Goal: Navigation & Orientation: Find specific page/section

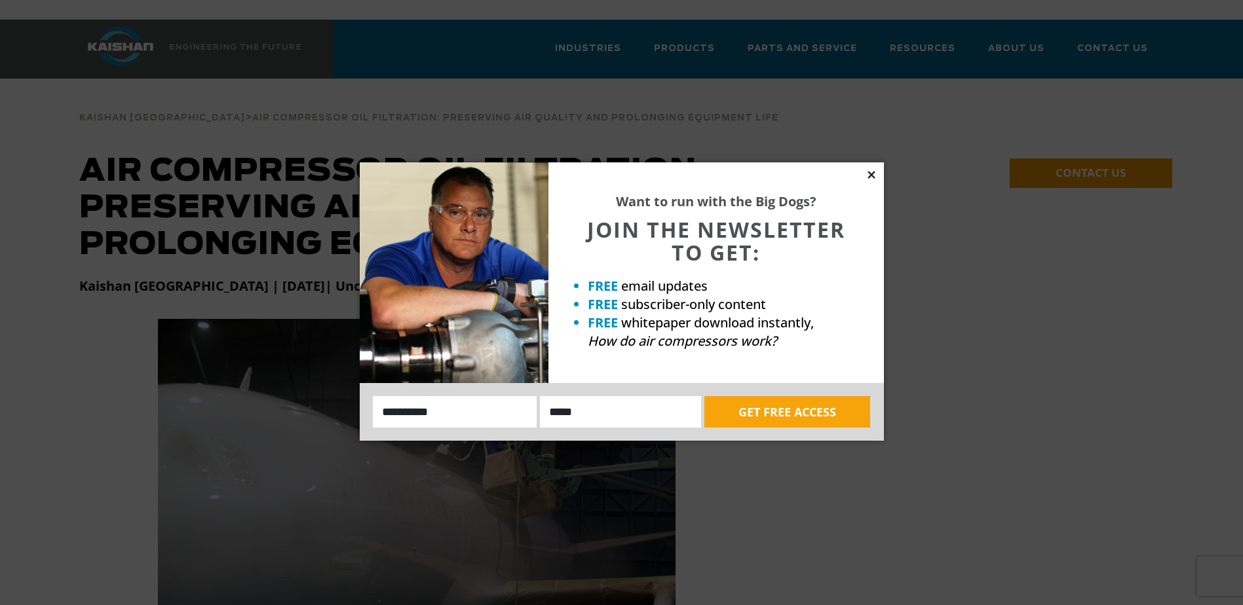
click at [871, 174] on icon at bounding box center [870, 174] width 7 height 7
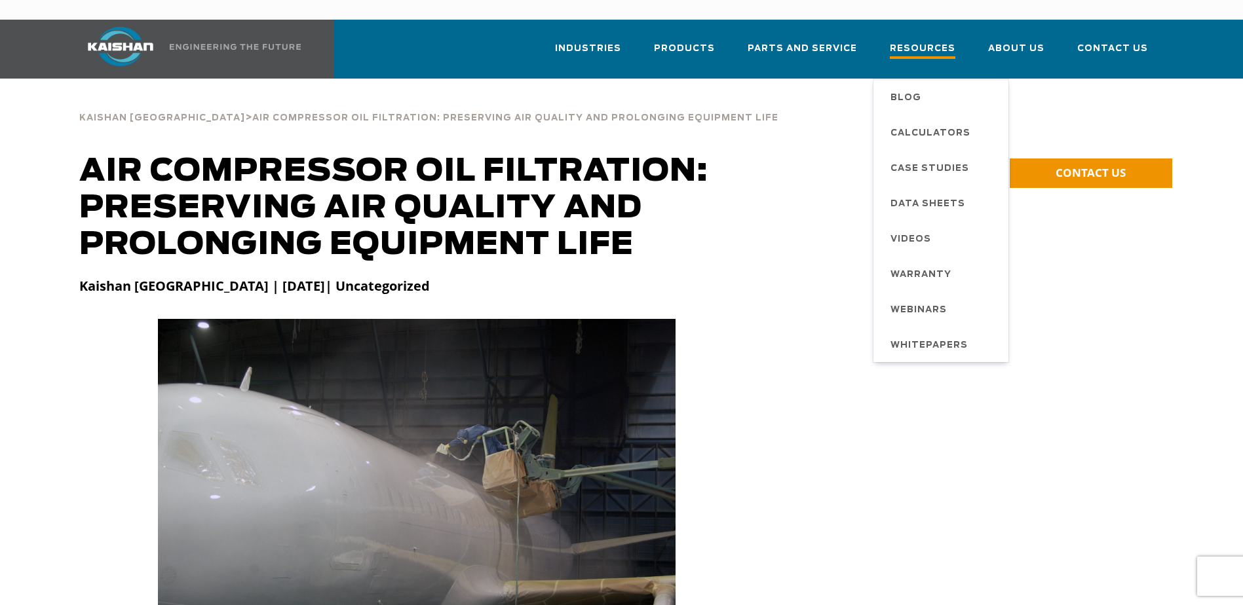
click at [930, 41] on span "Resources" at bounding box center [923, 50] width 66 height 18
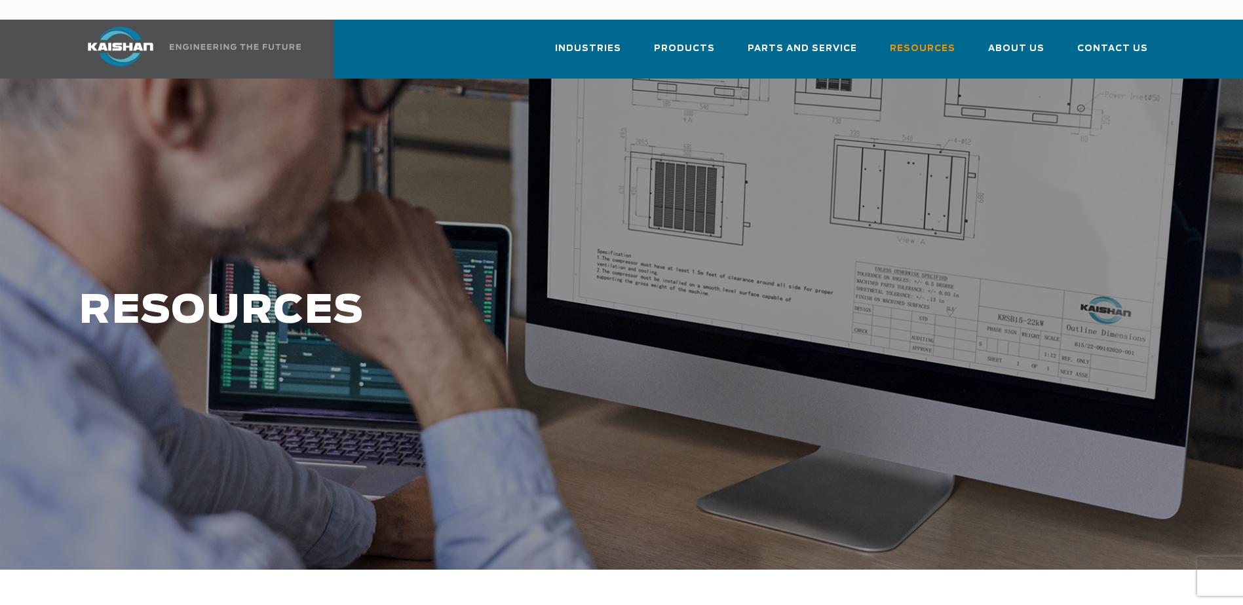
click at [782, 152] on div at bounding box center [621, 324] width 1243 height 491
